Goal: Task Accomplishment & Management: Complete application form

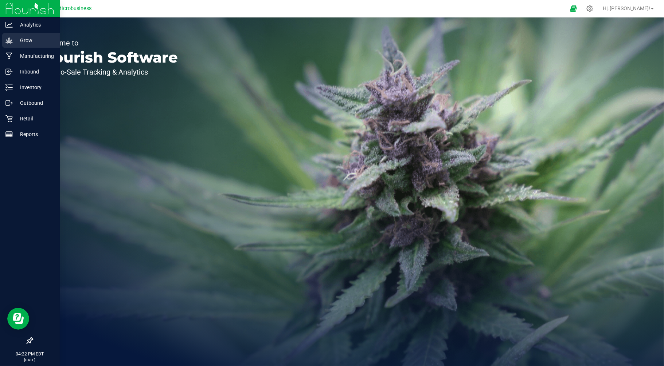
click at [27, 40] on p "Grow" at bounding box center [35, 40] width 44 height 9
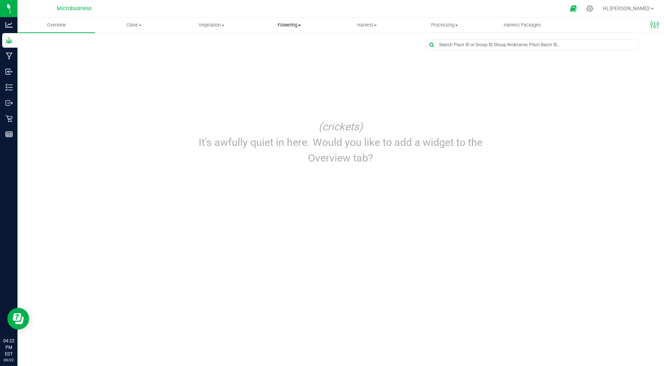
click at [274, 25] on span "Flowering" at bounding box center [289, 25] width 77 height 7
click at [279, 51] on span "Flowering groups" at bounding box center [280, 53] width 60 height 6
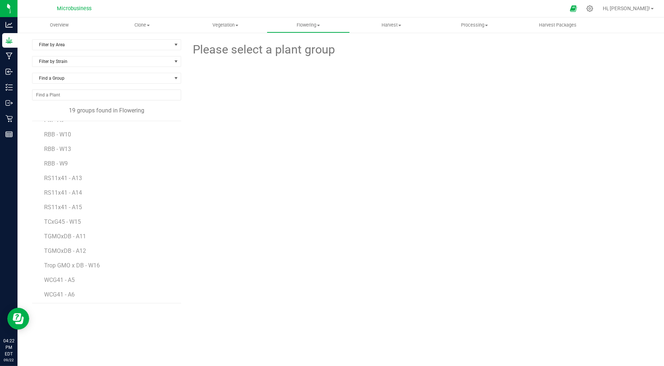
scroll to position [100, 0]
click at [70, 237] on span "TGMOxDB - A12" at bounding box center [65, 235] width 43 height 7
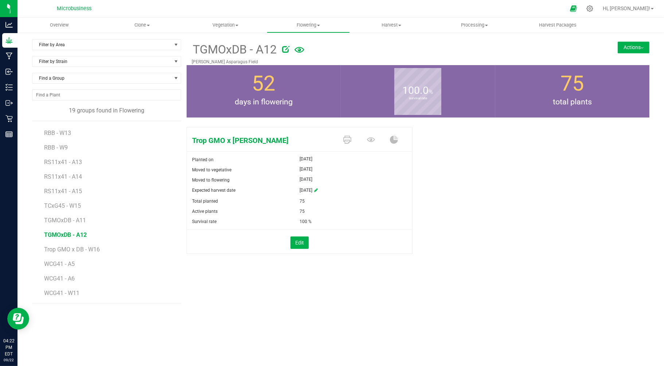
click at [638, 50] on button "Actions" at bounding box center [633, 48] width 32 height 12
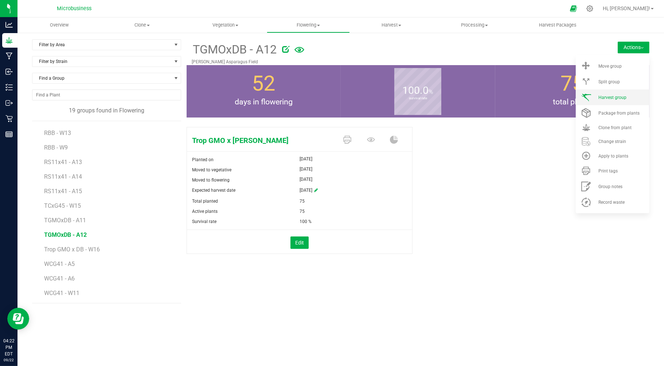
click at [609, 94] on li "Harvest group" at bounding box center [612, 98] width 74 height 16
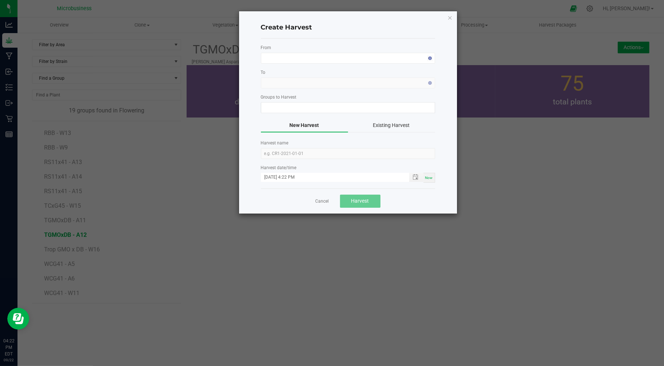
type input "TGMOxDB - A12"
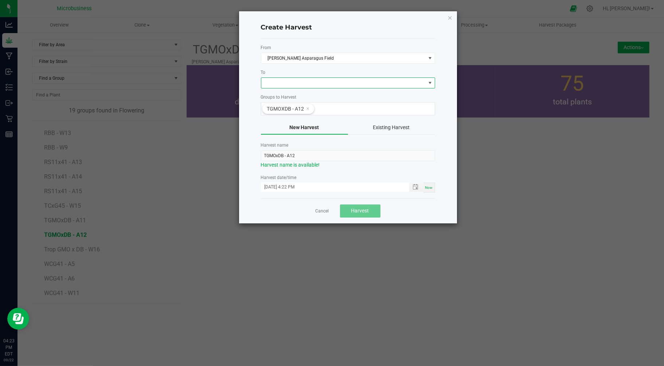
click at [276, 85] on span at bounding box center [343, 83] width 164 height 10
click at [281, 111] on li "C2 Dry/Cure" at bounding box center [347, 114] width 173 height 12
click at [275, 83] on span "C2 Dry/Cure" at bounding box center [343, 83] width 164 height 10
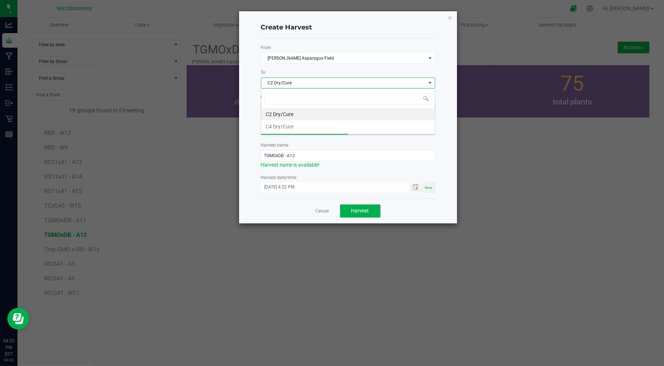
click at [275, 83] on span "C2 Dry/Cure" at bounding box center [343, 83] width 164 height 10
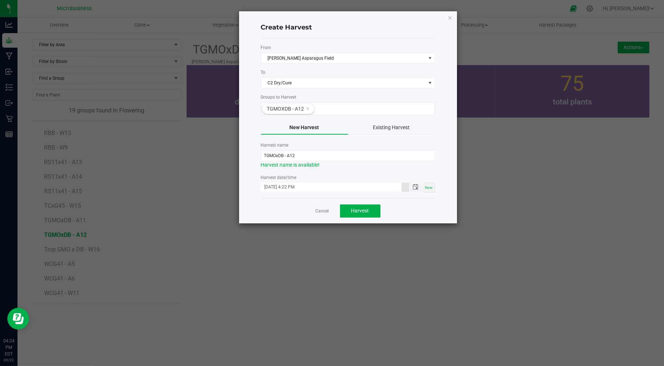
click at [274, 187] on input "09/22/2025 4:22 PM" at bounding box center [331, 187] width 141 height 9
type input "09/17/2025 4:22 PM"
click at [368, 210] on span "Harvest" at bounding box center [360, 211] width 18 height 6
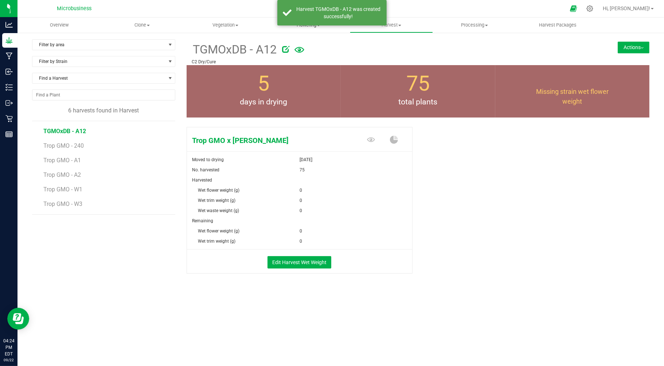
click at [300, 27] on span "Flowering" at bounding box center [308, 25] width 82 height 7
click at [297, 51] on span "Flowering groups" at bounding box center [297, 53] width 60 height 6
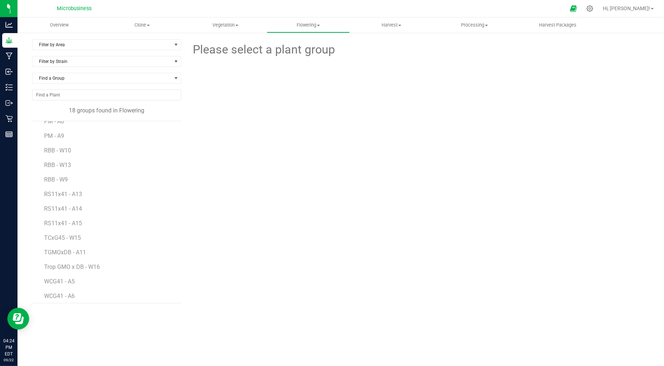
scroll to position [86, 0]
click at [63, 236] on span "TGMOxDB - A11" at bounding box center [65, 235] width 43 height 7
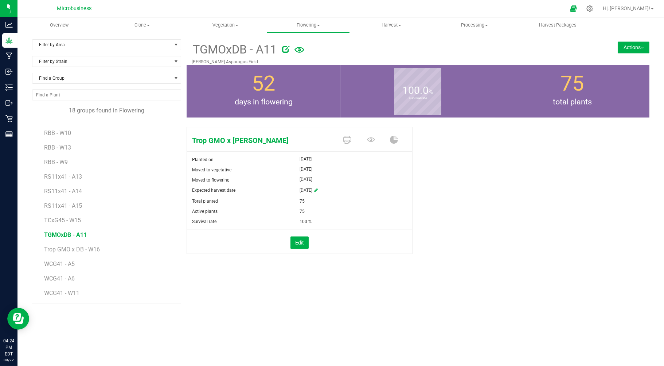
click at [625, 47] on button "Actions" at bounding box center [633, 48] width 32 height 12
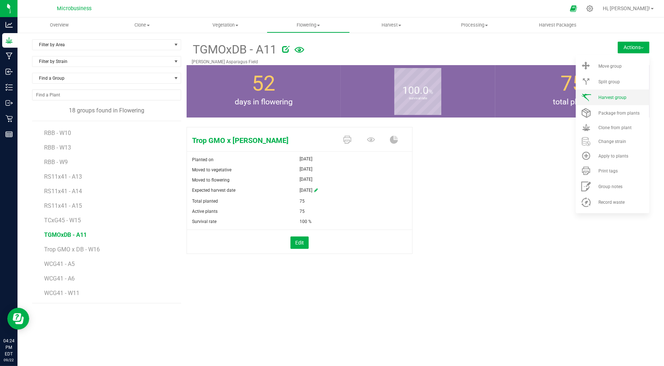
click at [609, 95] on li "Harvest group" at bounding box center [612, 98] width 74 height 16
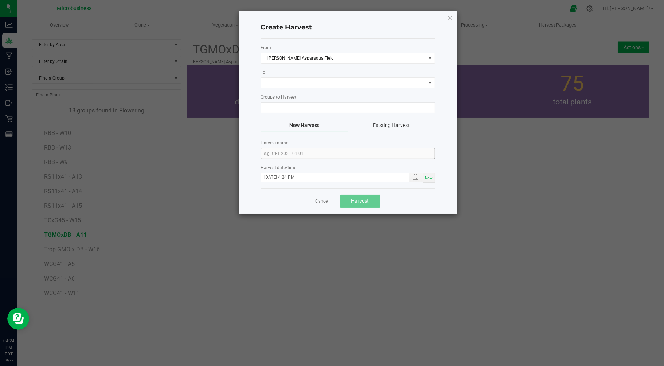
type input "TGMOxDB - A11"
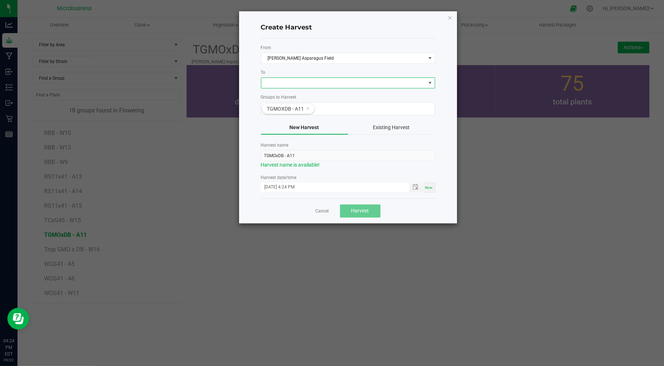
click at [271, 87] on span at bounding box center [343, 83] width 164 height 10
click at [272, 114] on li "C2 Dry/Cure" at bounding box center [347, 114] width 173 height 12
click at [274, 187] on input "09/22/2025 4:24 PM" at bounding box center [331, 187] width 141 height 9
type input "09/16/2025 4:24 PM"
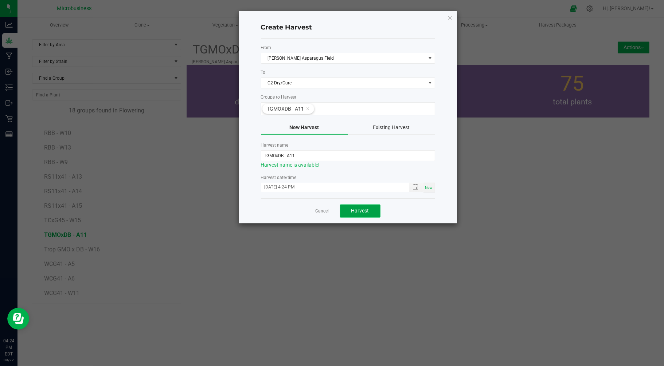
click at [354, 210] on span "Harvest" at bounding box center [360, 211] width 18 height 6
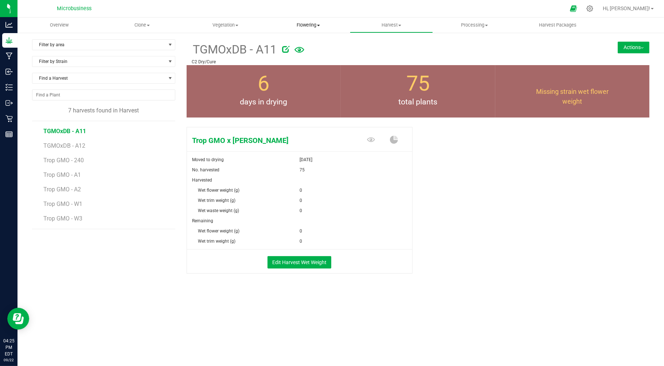
click at [308, 24] on span "Flowering" at bounding box center [308, 25] width 82 height 7
click at [300, 52] on span "Flowering groups" at bounding box center [297, 53] width 60 height 6
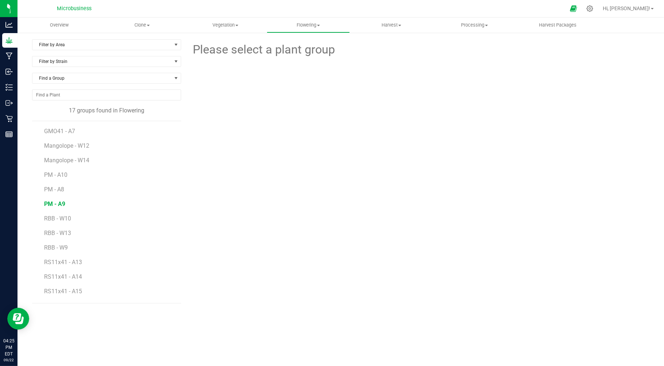
click at [57, 202] on span "PM - A9" at bounding box center [54, 204] width 21 height 7
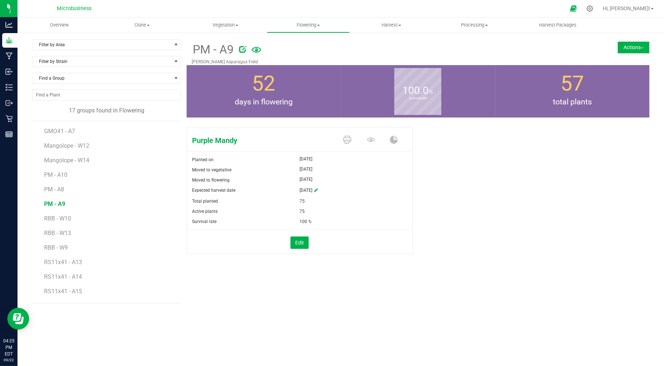
click at [634, 44] on button "Actions" at bounding box center [633, 48] width 32 height 12
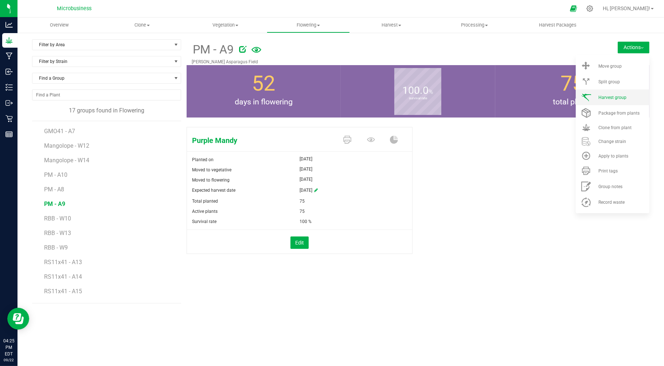
click at [609, 96] on span "Harvest group" at bounding box center [612, 97] width 28 height 5
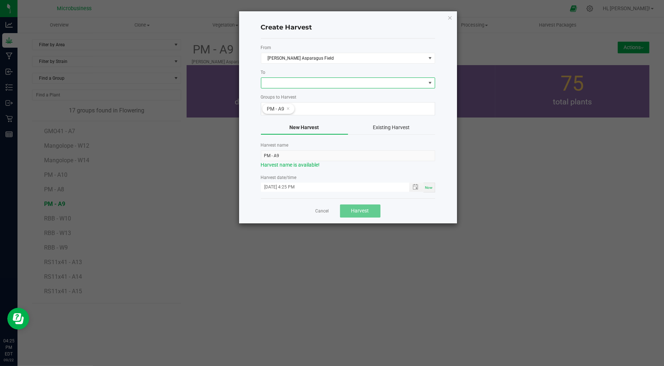
click at [274, 84] on span at bounding box center [343, 83] width 164 height 10
click at [279, 123] on li "C4 Dry/Cure" at bounding box center [347, 127] width 173 height 12
click at [282, 82] on span "C4 Dry/Cure" at bounding box center [343, 83] width 164 height 10
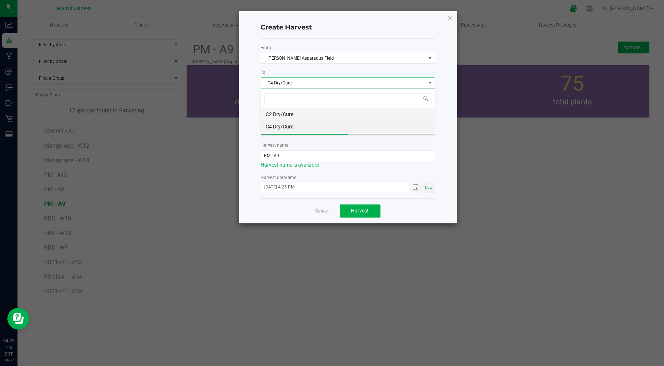
click at [279, 115] on li "C2 Dry/Cure" at bounding box center [347, 114] width 173 height 12
click at [361, 212] on span "Harvest" at bounding box center [360, 211] width 18 height 6
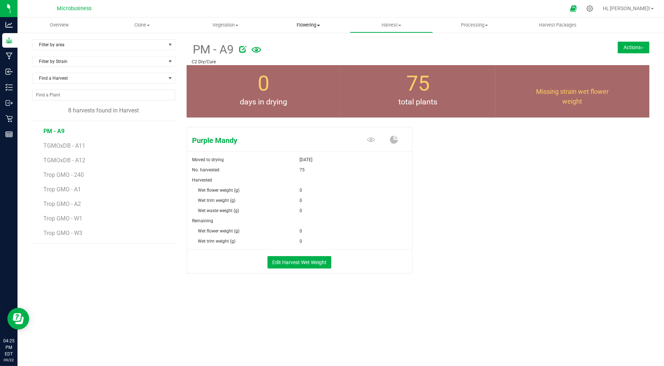
click at [312, 24] on span "Flowering" at bounding box center [308, 25] width 82 height 7
click at [285, 53] on span "Flowering groups" at bounding box center [297, 53] width 60 height 6
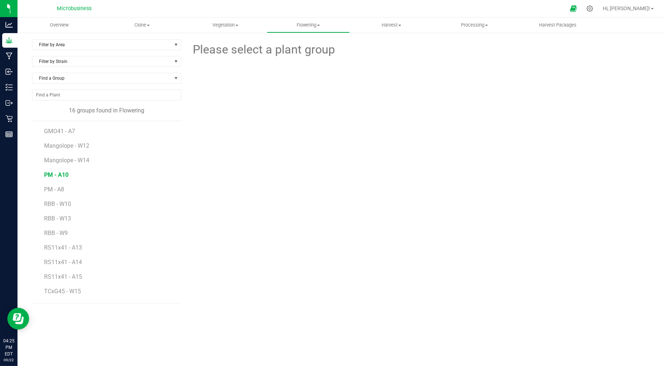
click at [56, 177] on span "PM - A10" at bounding box center [56, 175] width 24 height 7
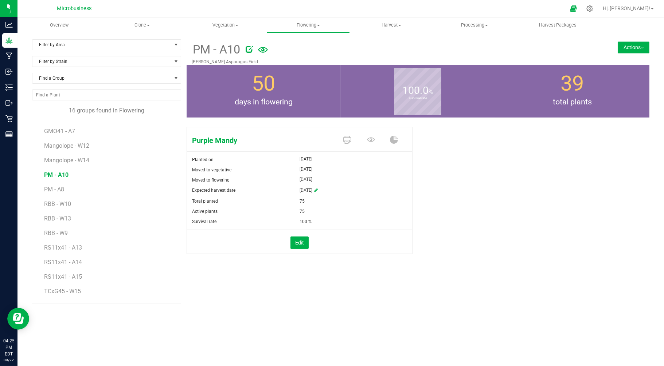
click at [629, 46] on button "Actions" at bounding box center [633, 48] width 32 height 12
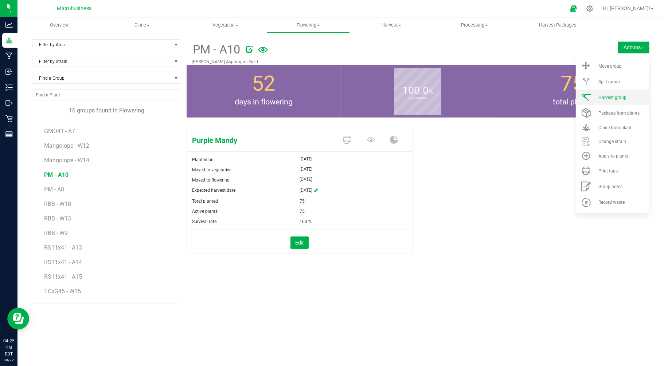
click at [601, 100] on span "Harvest group" at bounding box center [612, 97] width 28 height 5
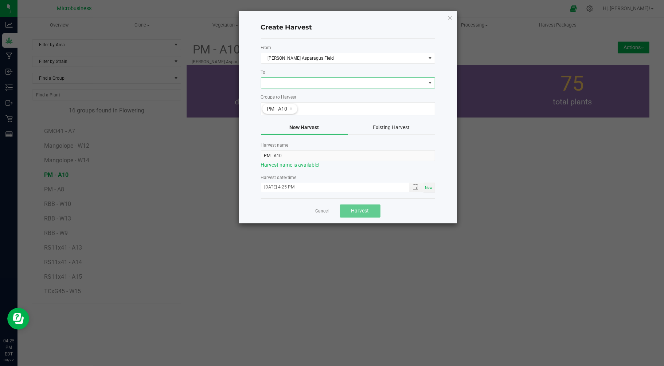
click at [288, 79] on span at bounding box center [343, 83] width 164 height 10
click at [284, 112] on li "C2 Dry/Cure" at bounding box center [347, 114] width 173 height 12
click at [275, 186] on input "09/22/2025 4:25 PM" at bounding box center [331, 187] width 141 height 9
type input "09/15/2025 4:25 PM"
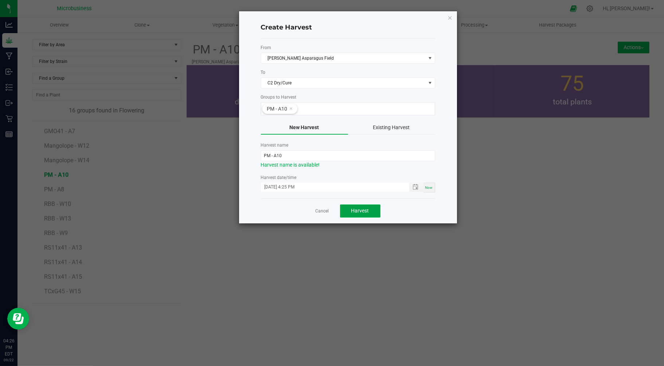
click at [349, 212] on button "Harvest" at bounding box center [360, 211] width 40 height 13
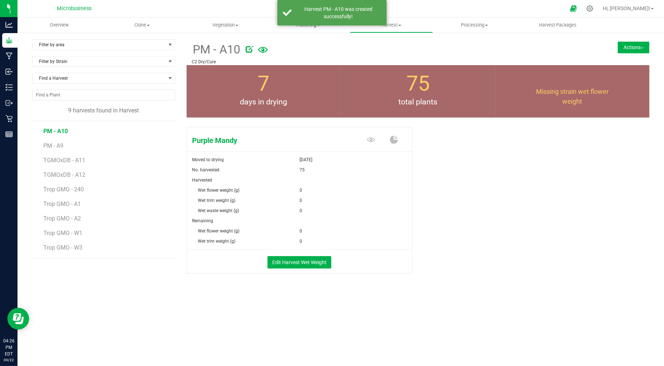
click at [305, 24] on div "Harvest PM - A10 was created successfully!" at bounding box center [331, 12] width 109 height 25
click at [307, 27] on span "Flowering" at bounding box center [308, 25] width 82 height 7
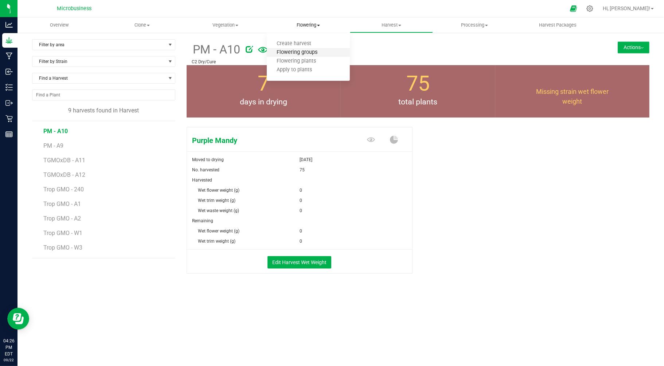
click at [301, 52] on span "Flowering groups" at bounding box center [297, 53] width 60 height 6
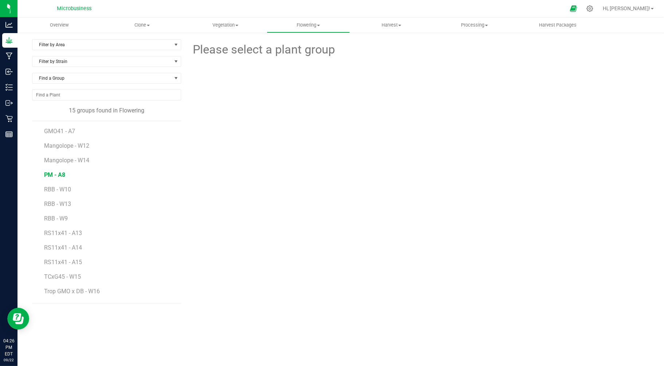
click at [53, 176] on span "PM - A8" at bounding box center [54, 175] width 21 height 7
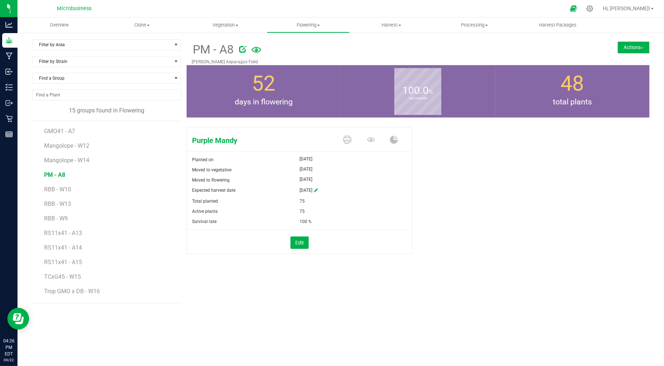
click at [619, 50] on button "Actions" at bounding box center [633, 48] width 32 height 12
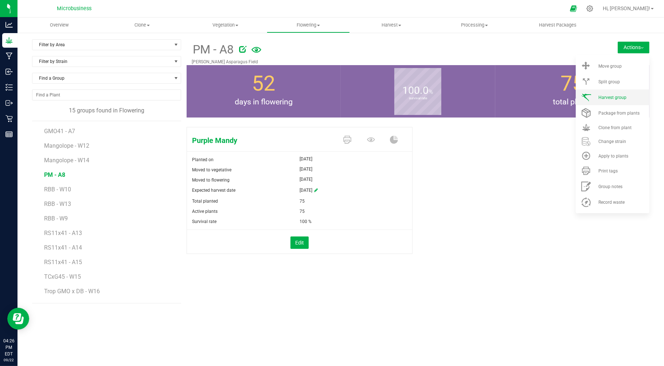
click at [607, 102] on li "Harvest group" at bounding box center [612, 98] width 74 height 16
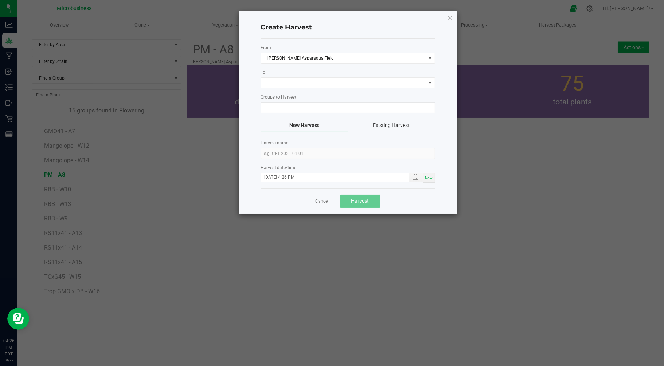
type input "PM - A8"
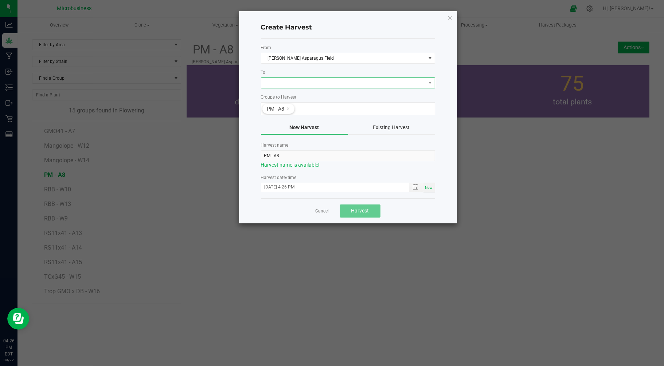
click at [275, 79] on span at bounding box center [343, 83] width 164 height 10
click at [284, 112] on li "C2 Dry/Cure" at bounding box center [347, 114] width 173 height 12
click at [276, 185] on input "09/22/2025 4:26 PM" at bounding box center [331, 187] width 141 height 9
type input "09/15/2025 4:26 PM"
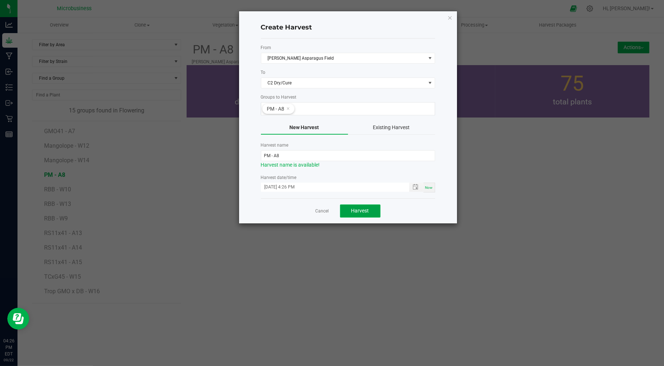
click at [355, 214] on button "Harvest" at bounding box center [360, 211] width 40 height 13
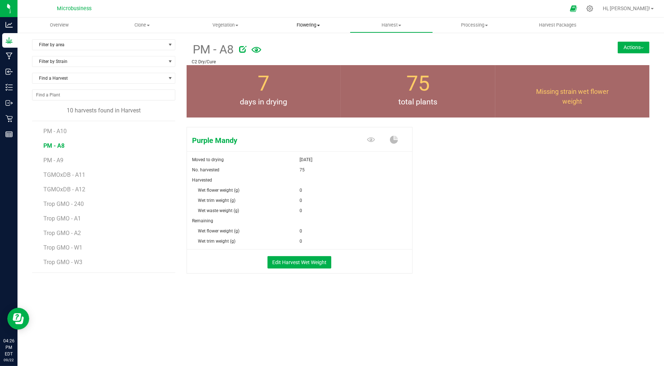
click at [312, 28] on uib-tab-heading "Flowering Create harvest Flowering groups Flowering plants Apply to plants" at bounding box center [308, 25] width 82 height 15
click at [290, 51] on span "Flowering groups" at bounding box center [297, 53] width 60 height 6
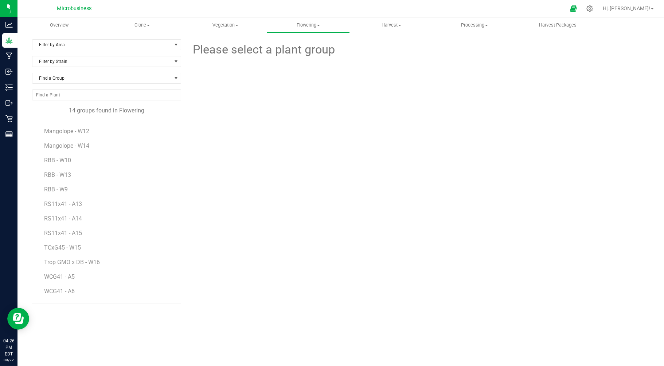
scroll to position [27, 0]
click at [58, 267] on span "WCG41 - A5" at bounding box center [60, 264] width 32 height 7
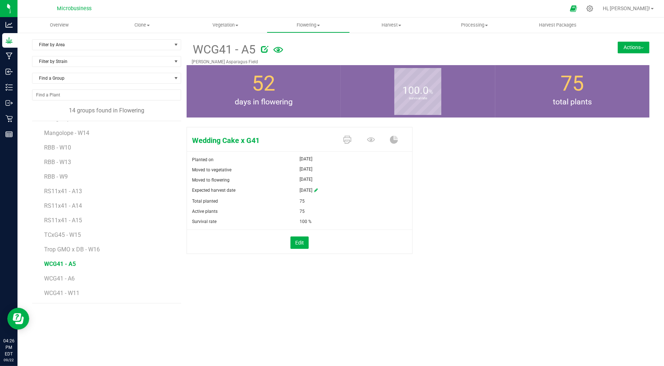
click at [624, 47] on button "Actions" at bounding box center [633, 48] width 32 height 12
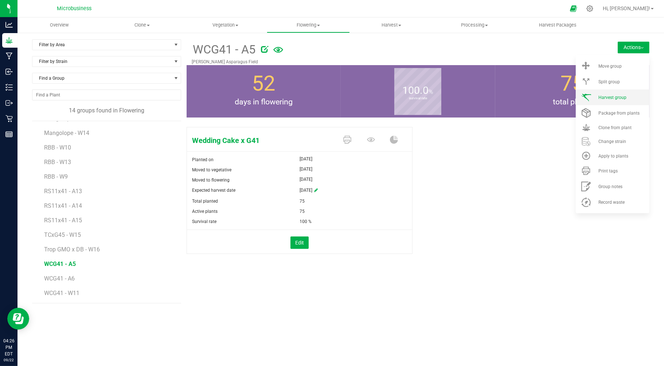
click at [608, 100] on li "Harvest group" at bounding box center [612, 98] width 74 height 16
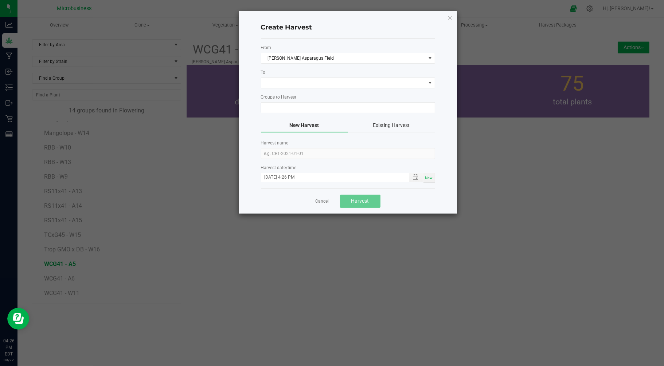
type input "WCG41 - A5"
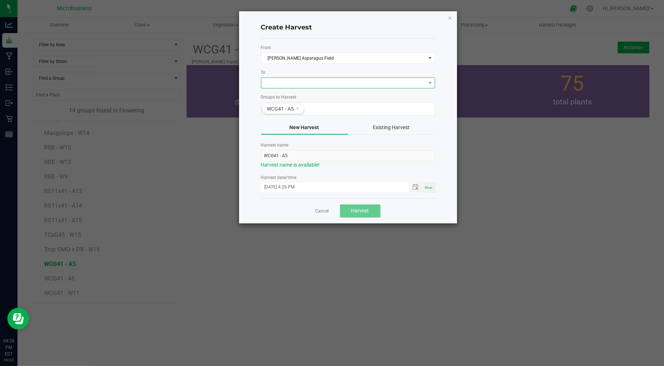
click at [279, 81] on span at bounding box center [343, 83] width 164 height 10
click at [279, 113] on li "C2 Dry/Cure" at bounding box center [347, 114] width 173 height 12
click at [274, 186] on input "09/22/2025 4:26 PM" at bounding box center [331, 187] width 141 height 9
type input "09/15/2025 4:26 PM"
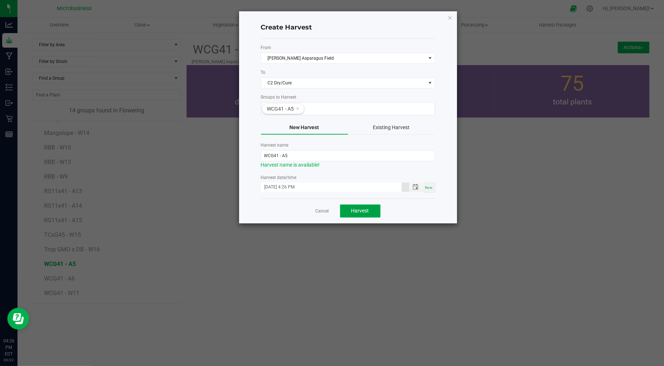
click at [362, 213] on span "Harvest" at bounding box center [360, 211] width 18 height 6
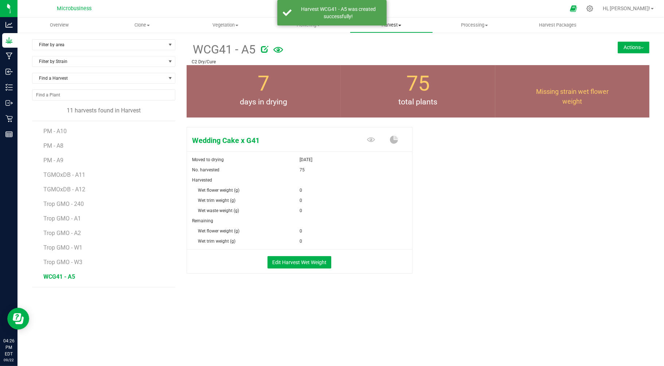
click at [395, 24] on span "Harvest" at bounding box center [391, 25] width 82 height 7
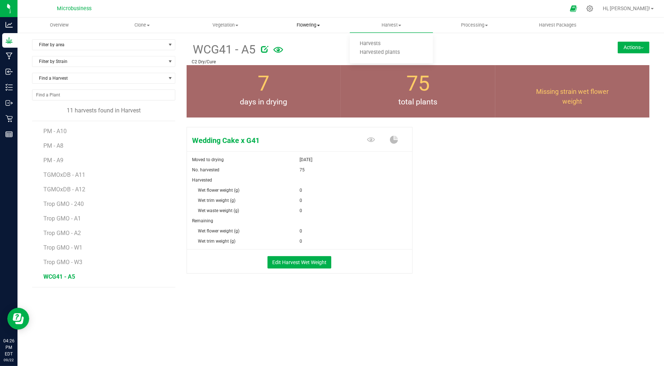
click at [307, 23] on span "Flowering" at bounding box center [308, 25] width 82 height 7
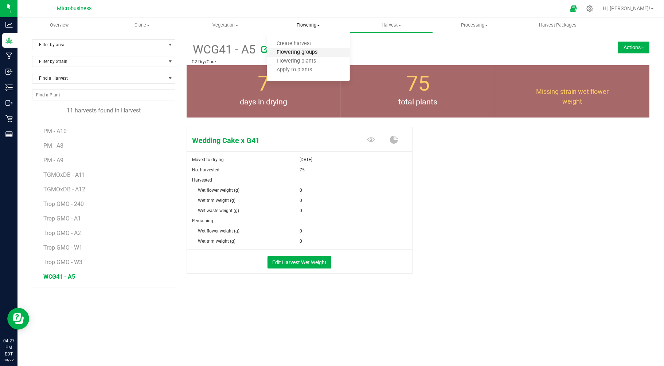
click at [295, 51] on span "Flowering groups" at bounding box center [297, 53] width 60 height 6
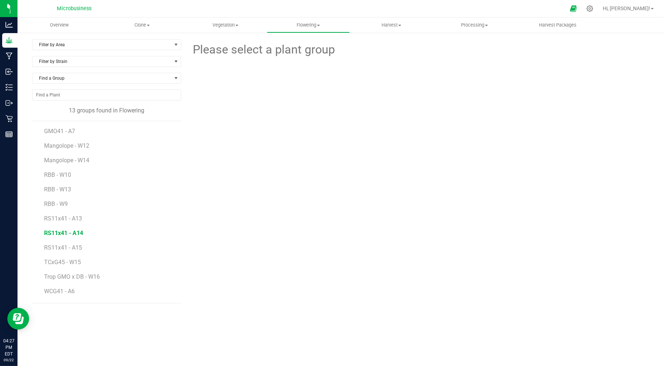
click at [73, 231] on span "RS11x41 - A14" at bounding box center [63, 233] width 39 height 7
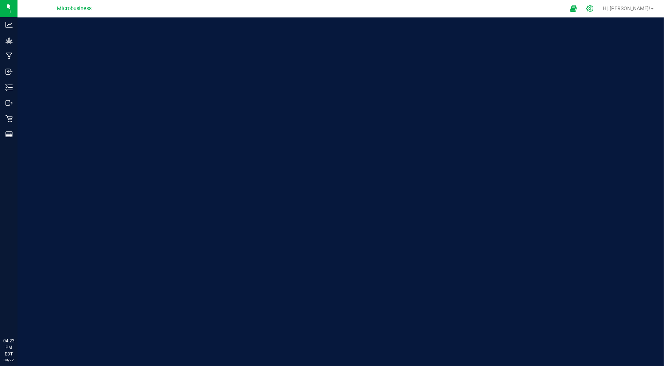
click at [593, 7] on icon at bounding box center [590, 9] width 8 height 8
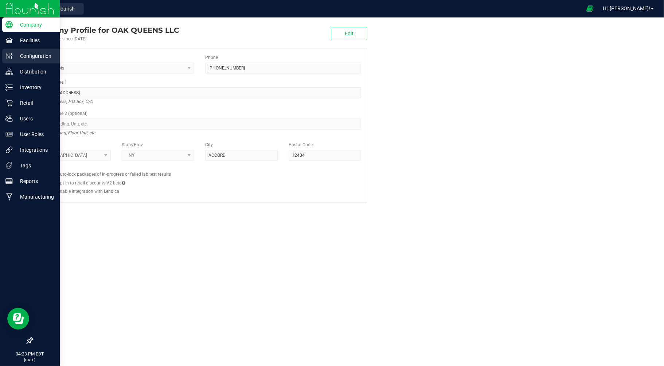
click at [28, 63] on div "Configuration" at bounding box center [31, 56] width 58 height 15
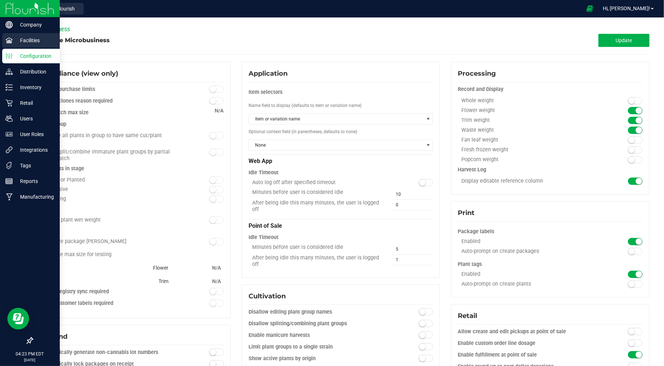
click at [9, 39] on icon at bounding box center [8, 40] width 7 height 7
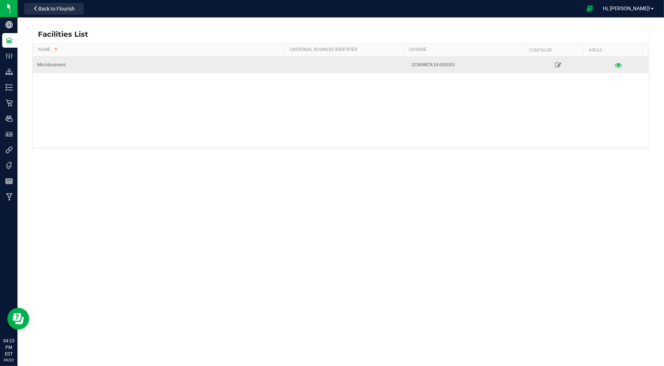
click at [615, 64] on icon at bounding box center [618, 64] width 7 height 5
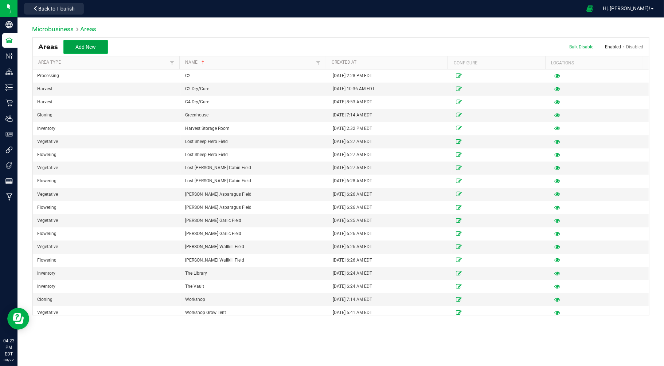
click at [77, 43] on button "Add New" at bounding box center [85, 47] width 44 height 14
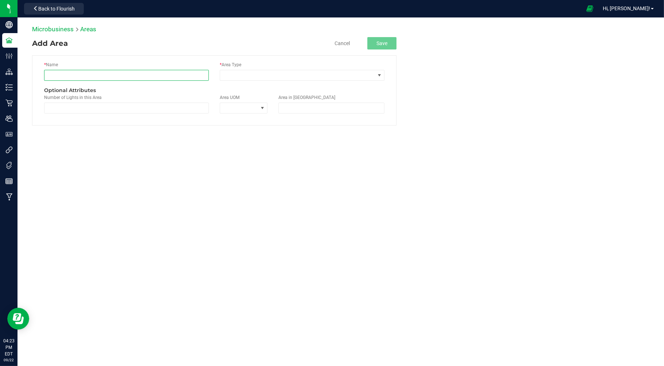
click at [74, 75] on input "text" at bounding box center [126, 75] width 165 height 11
type input "C3"
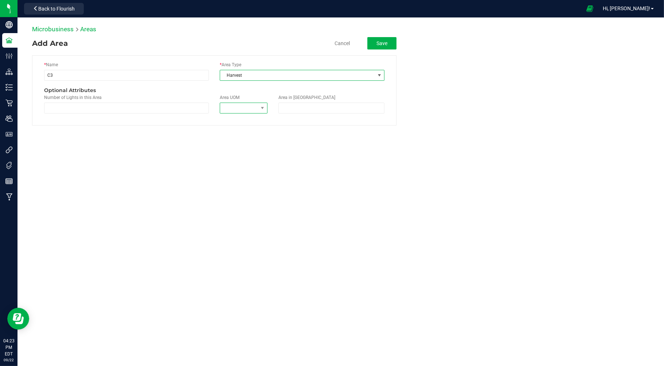
click at [236, 109] on span at bounding box center [239, 108] width 38 height 10
click at [373, 43] on button "Save" at bounding box center [381, 43] width 29 height 12
